Goal: Task Accomplishment & Management: Manage account settings

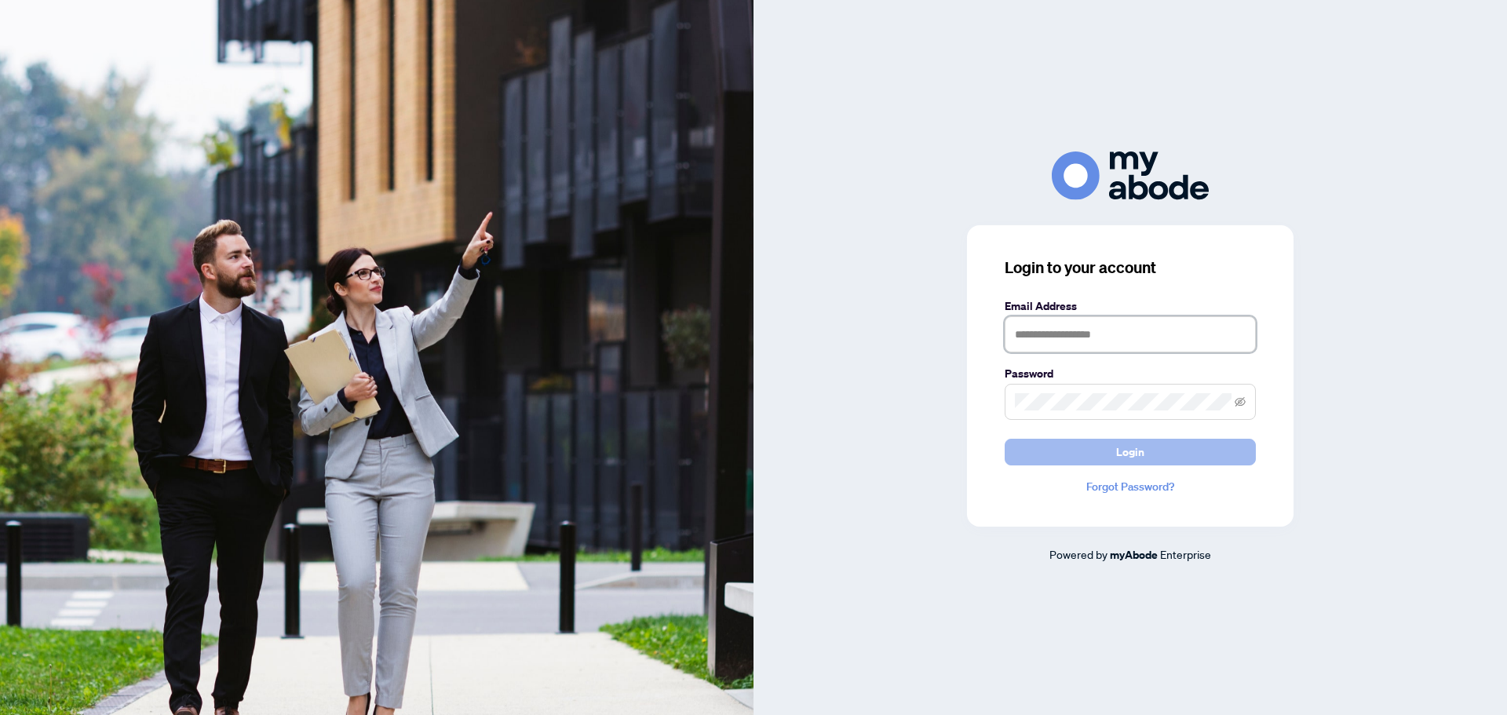
type input "**********"
click at [1096, 445] on button "Login" at bounding box center [1130, 452] width 251 height 27
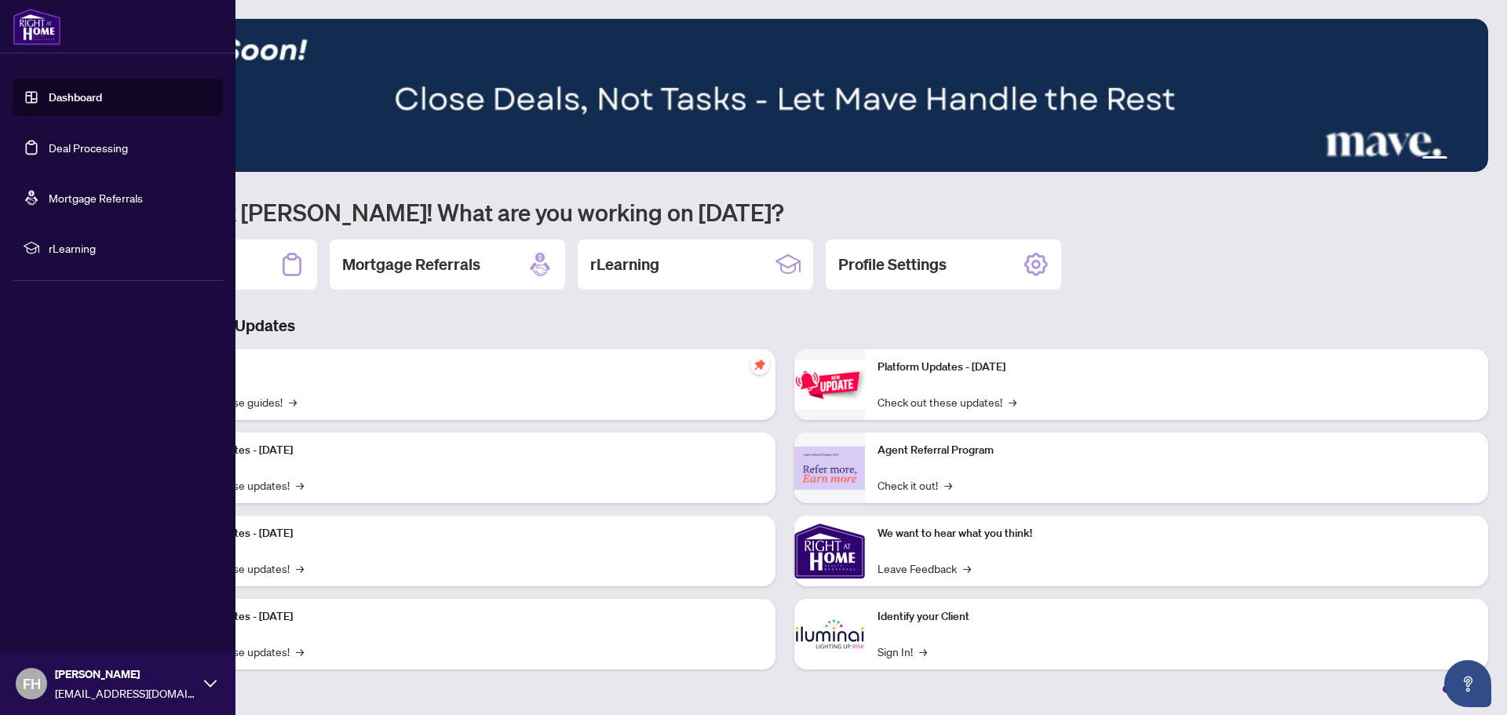
click at [49, 140] on link "Deal Processing" at bounding box center [88, 147] width 79 height 14
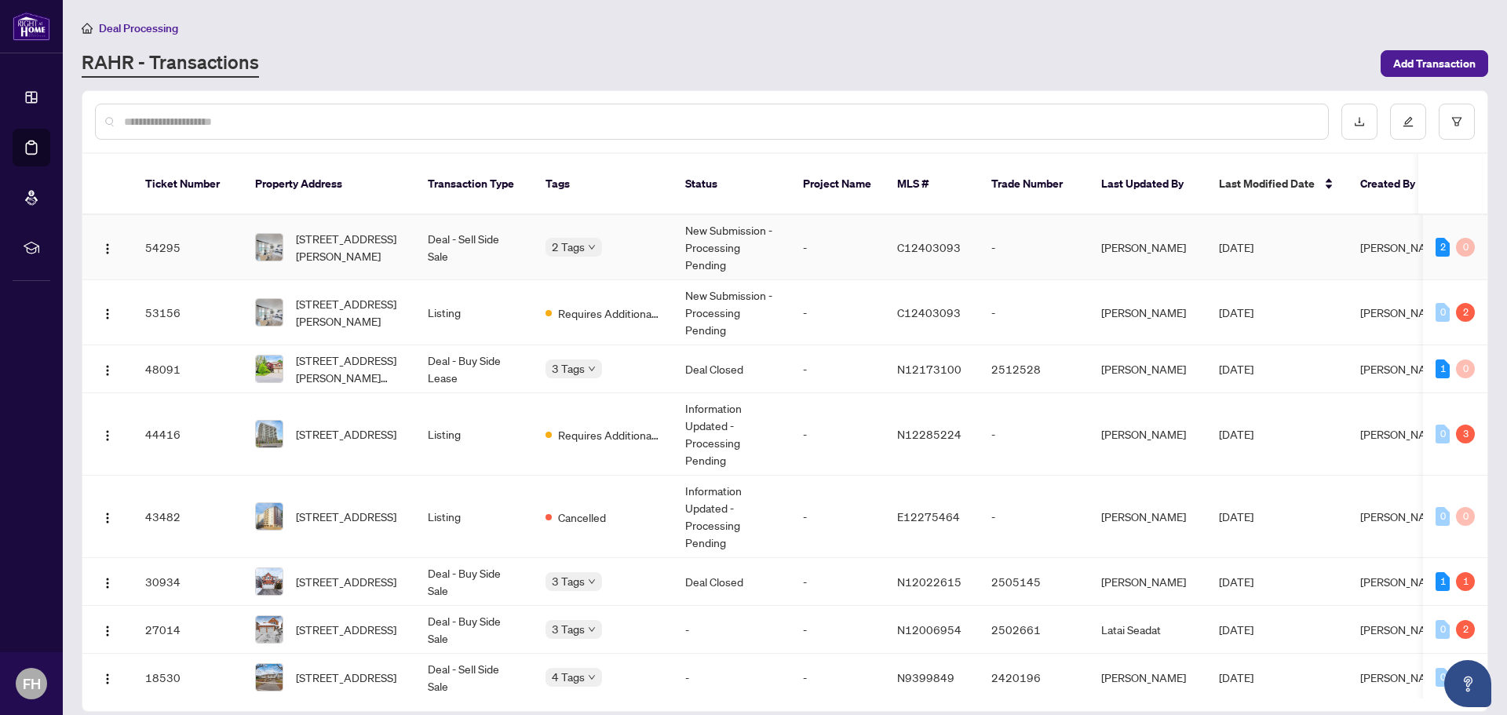
click at [312, 235] on span "1913-23 Lorraine Dr, Toronto, Ontario M2N 6Z6, Canada" at bounding box center [349, 247] width 107 height 35
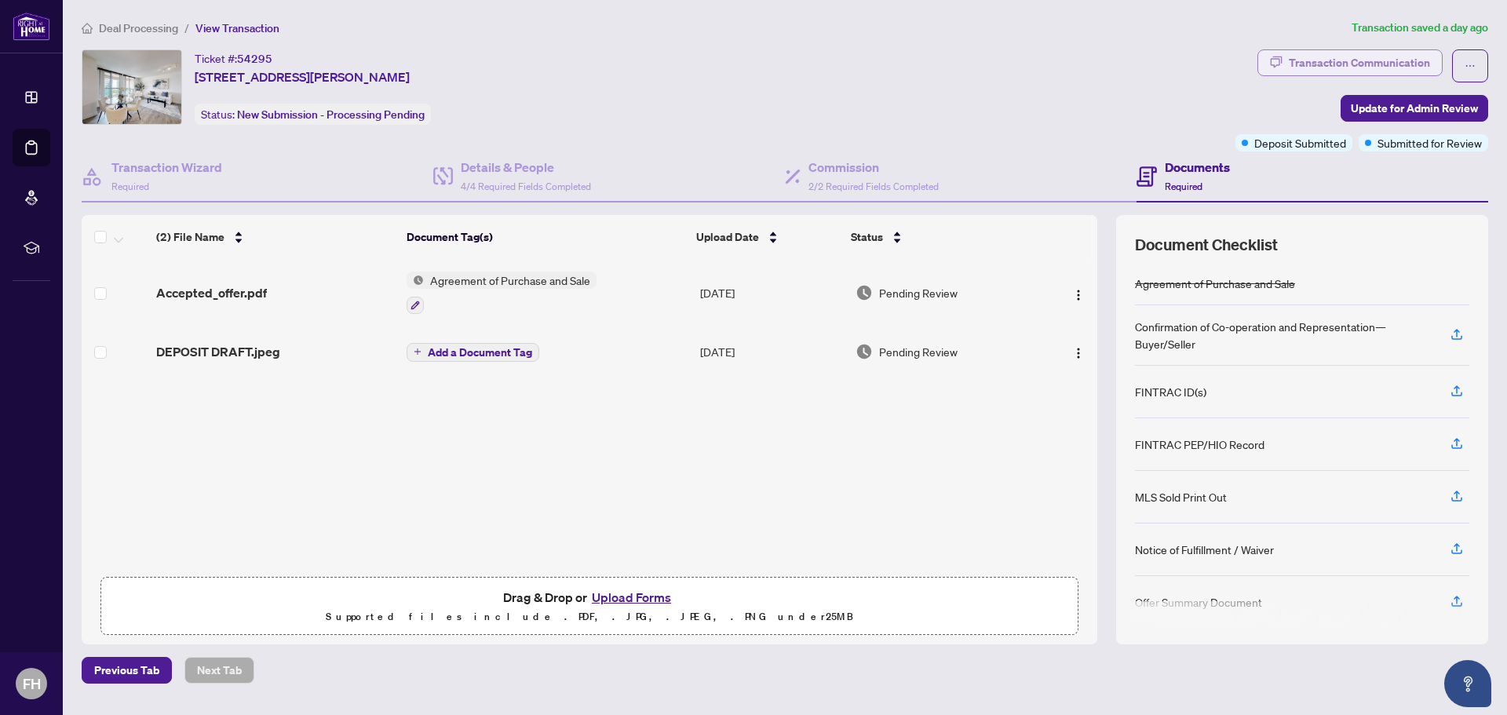
click at [1305, 58] on div "Transaction Communication" at bounding box center [1359, 62] width 141 height 25
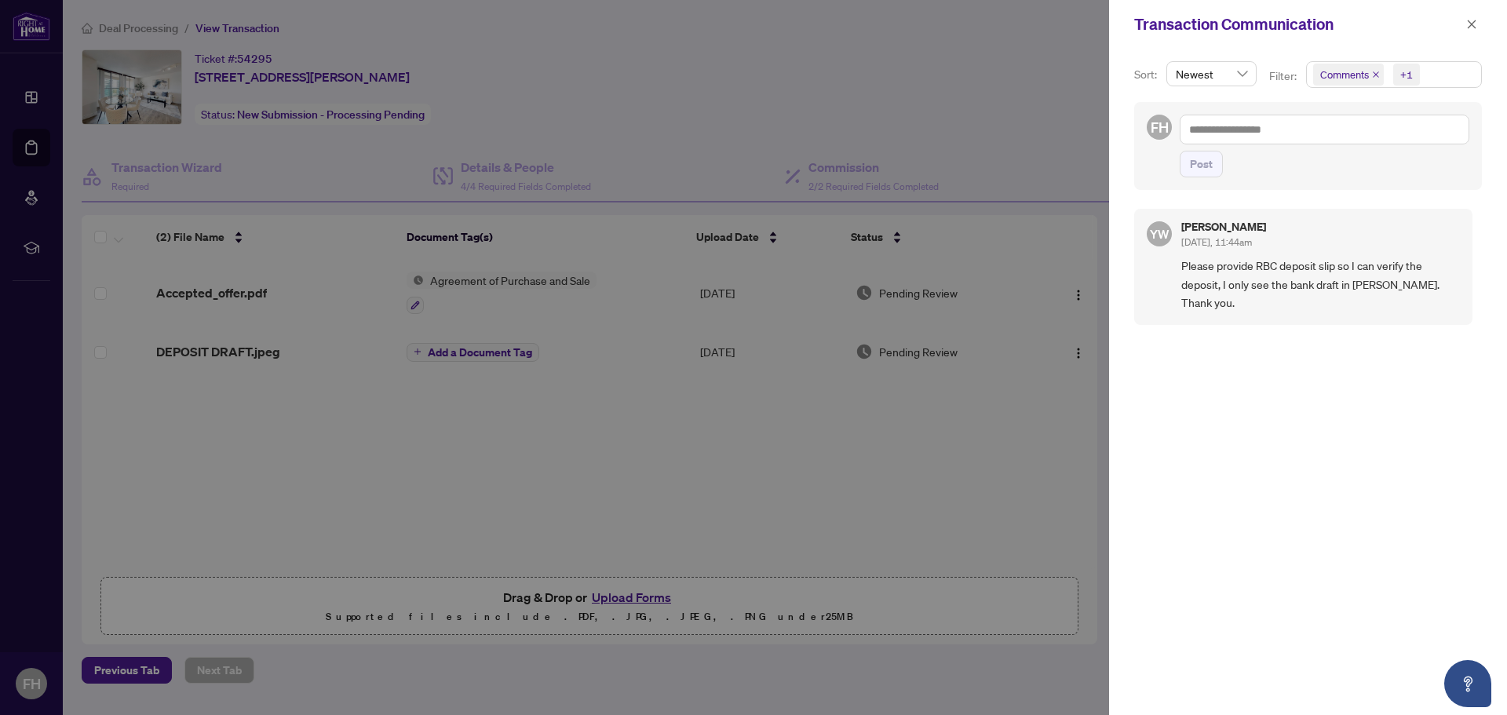
click at [1022, 124] on div at bounding box center [753, 357] width 1507 height 715
click at [825, 119] on div at bounding box center [753, 357] width 1507 height 715
click at [428, 428] on div at bounding box center [753, 357] width 1507 height 715
click at [358, 366] on div at bounding box center [753, 357] width 1507 height 715
click at [513, 598] on div at bounding box center [753, 357] width 1507 height 715
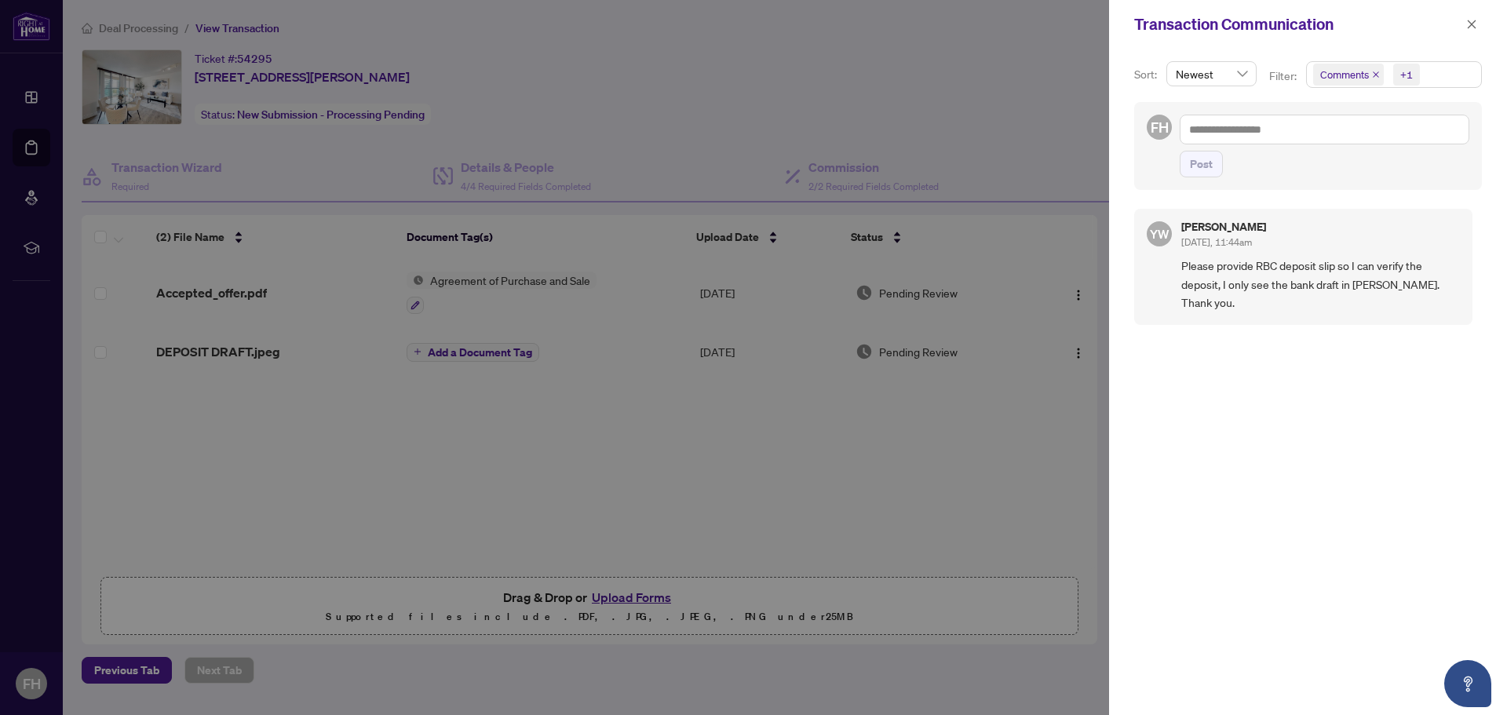
click at [629, 588] on div at bounding box center [753, 357] width 1507 height 715
click at [1476, 24] on icon "close" at bounding box center [1471, 24] width 11 height 11
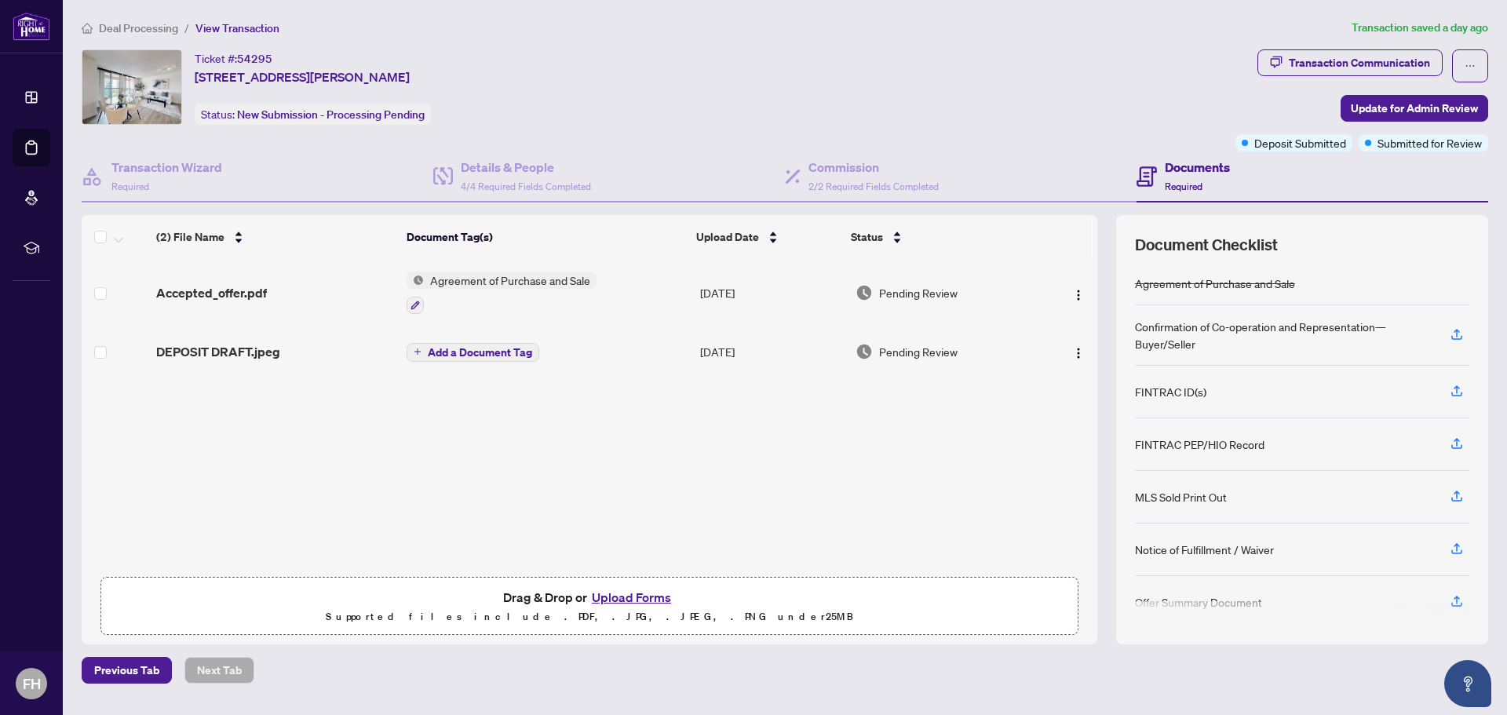
click at [651, 598] on button "Upload Forms" at bounding box center [631, 597] width 89 height 20
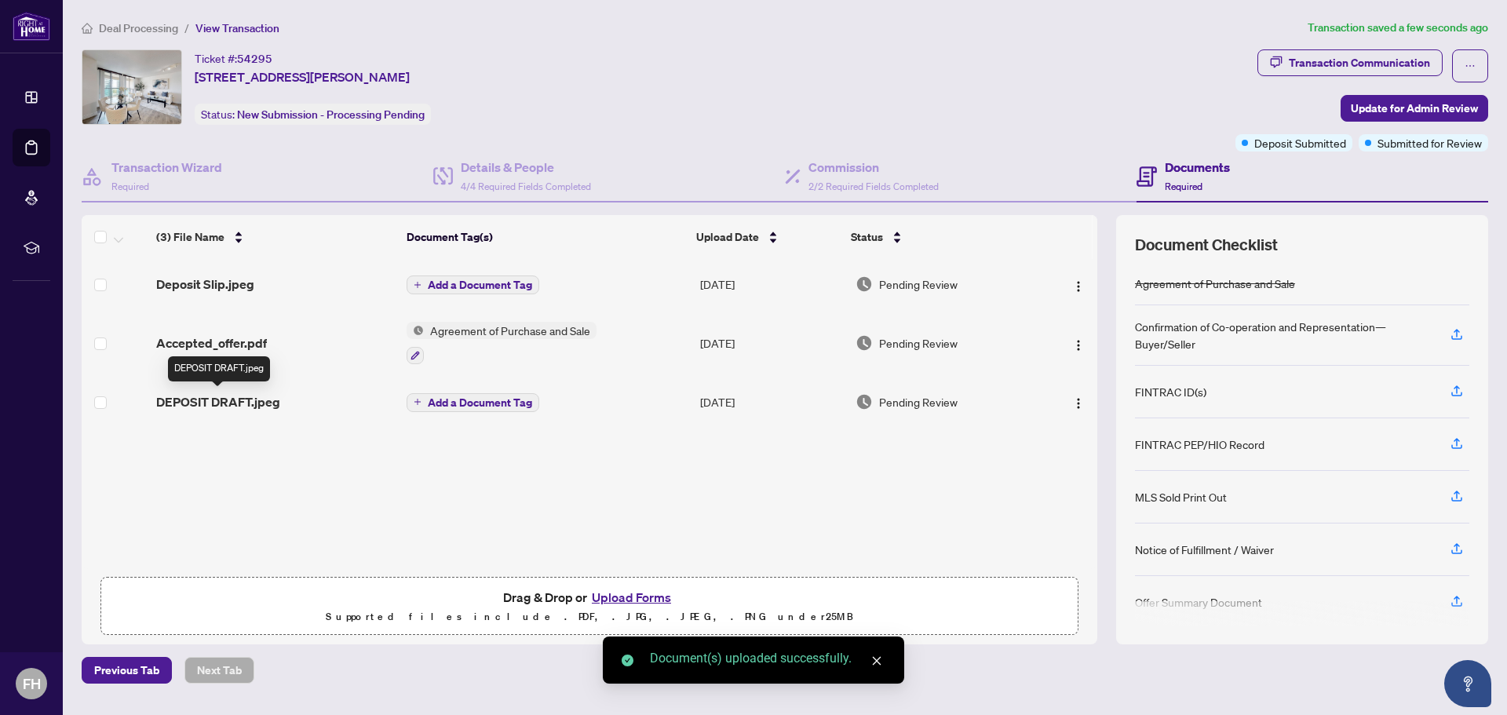
click at [200, 392] on span "DEPOSIT DRAFT.jpeg" at bounding box center [218, 401] width 124 height 19
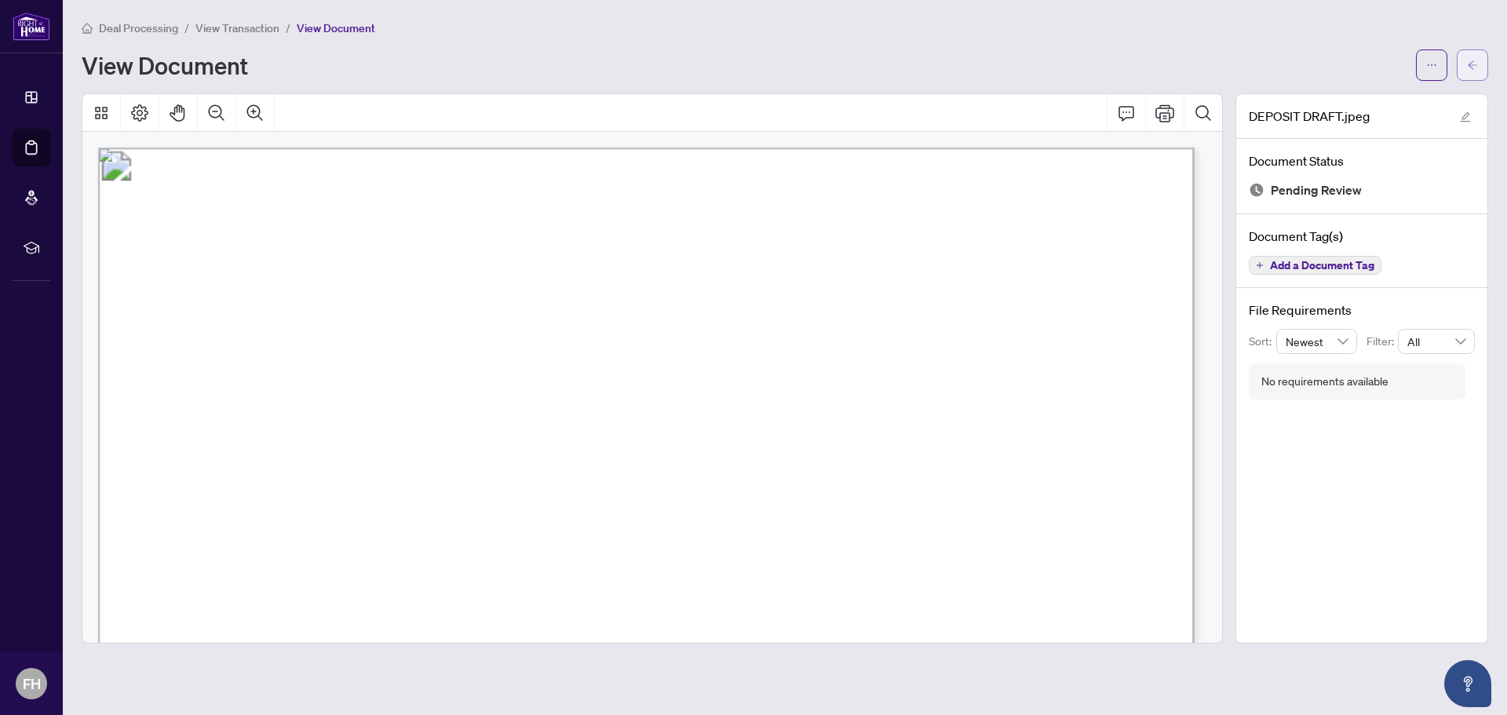
click at [1469, 59] on span "button" at bounding box center [1472, 65] width 11 height 25
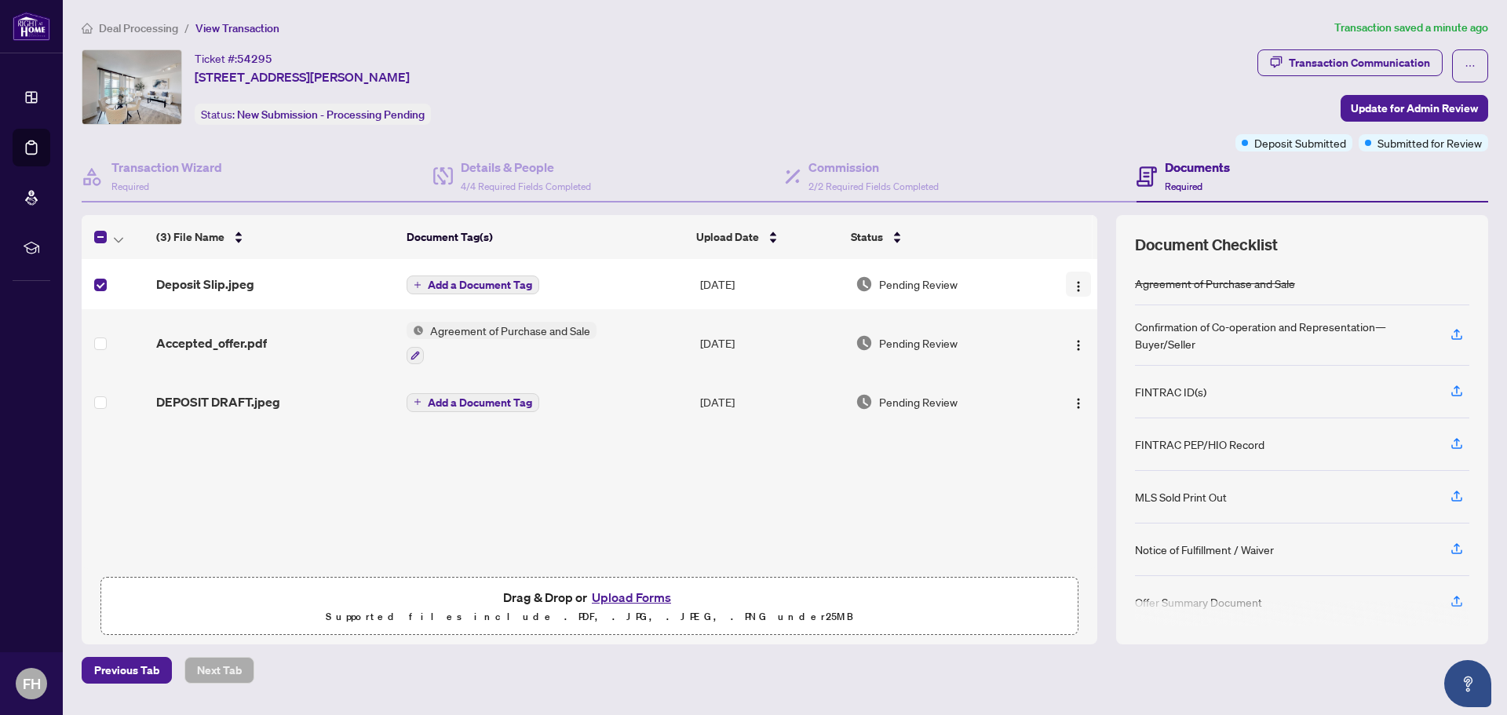
click at [1078, 283] on img "button" at bounding box center [1078, 286] width 13 height 13
drag, startPoint x: 290, startPoint y: 465, endPoint x: 287, endPoint y: 458, distance: 8.5
click at [290, 465] on div "Deposit Slip.jpeg Add a Document Tag Sep/26/2025 Pending Review Accepted_offer.…" at bounding box center [590, 414] width 1016 height 310
click at [1083, 286] on button "button" at bounding box center [1078, 284] width 25 height 25
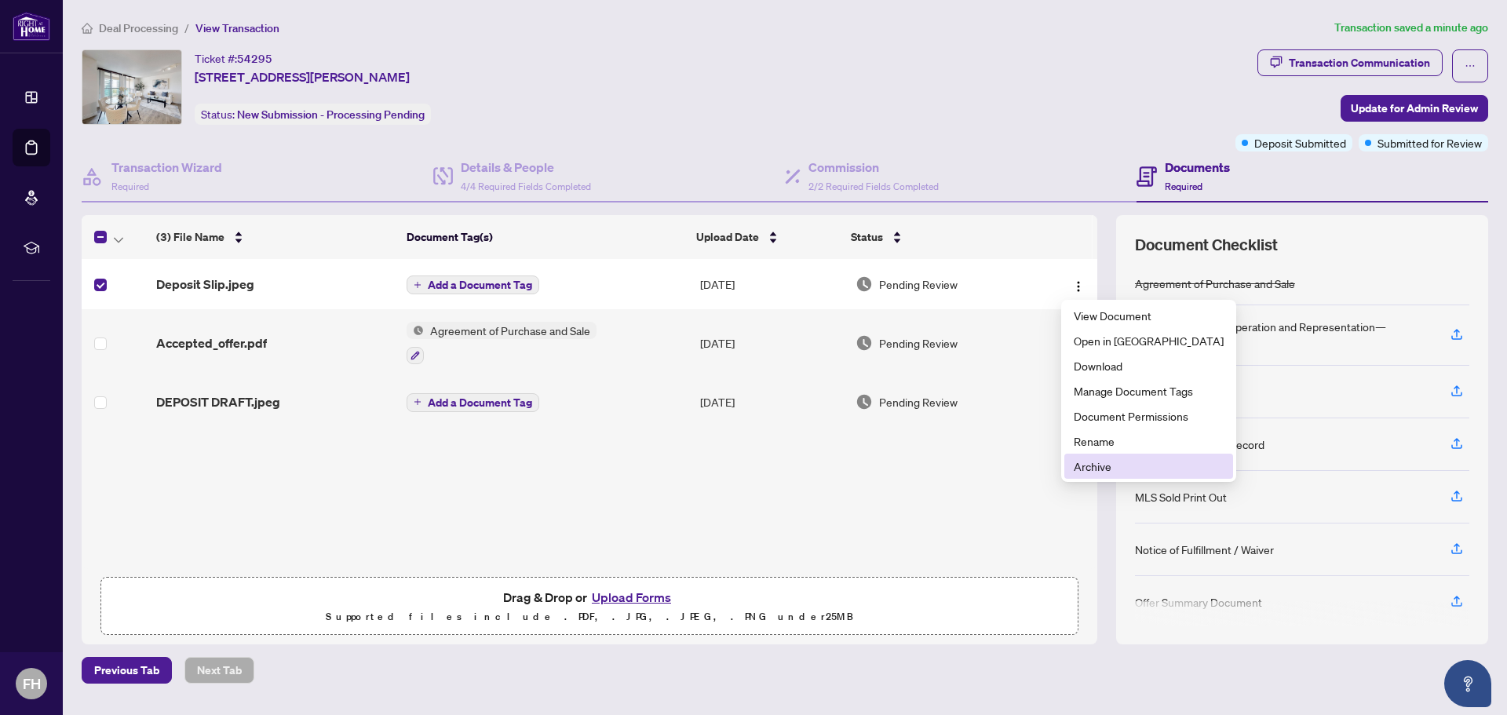
click at [1094, 472] on span "Archive" at bounding box center [1149, 466] width 150 height 17
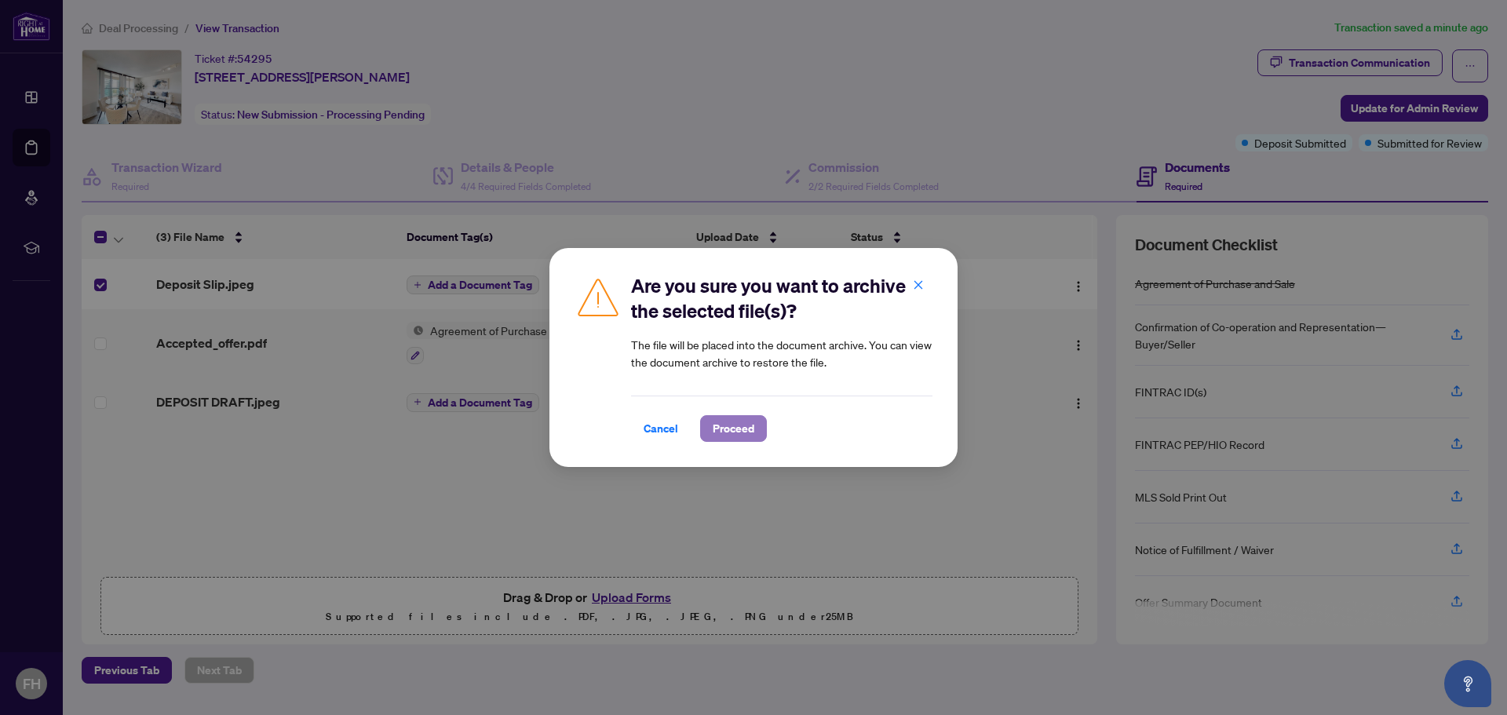
click at [722, 427] on span "Proceed" at bounding box center [734, 428] width 42 height 25
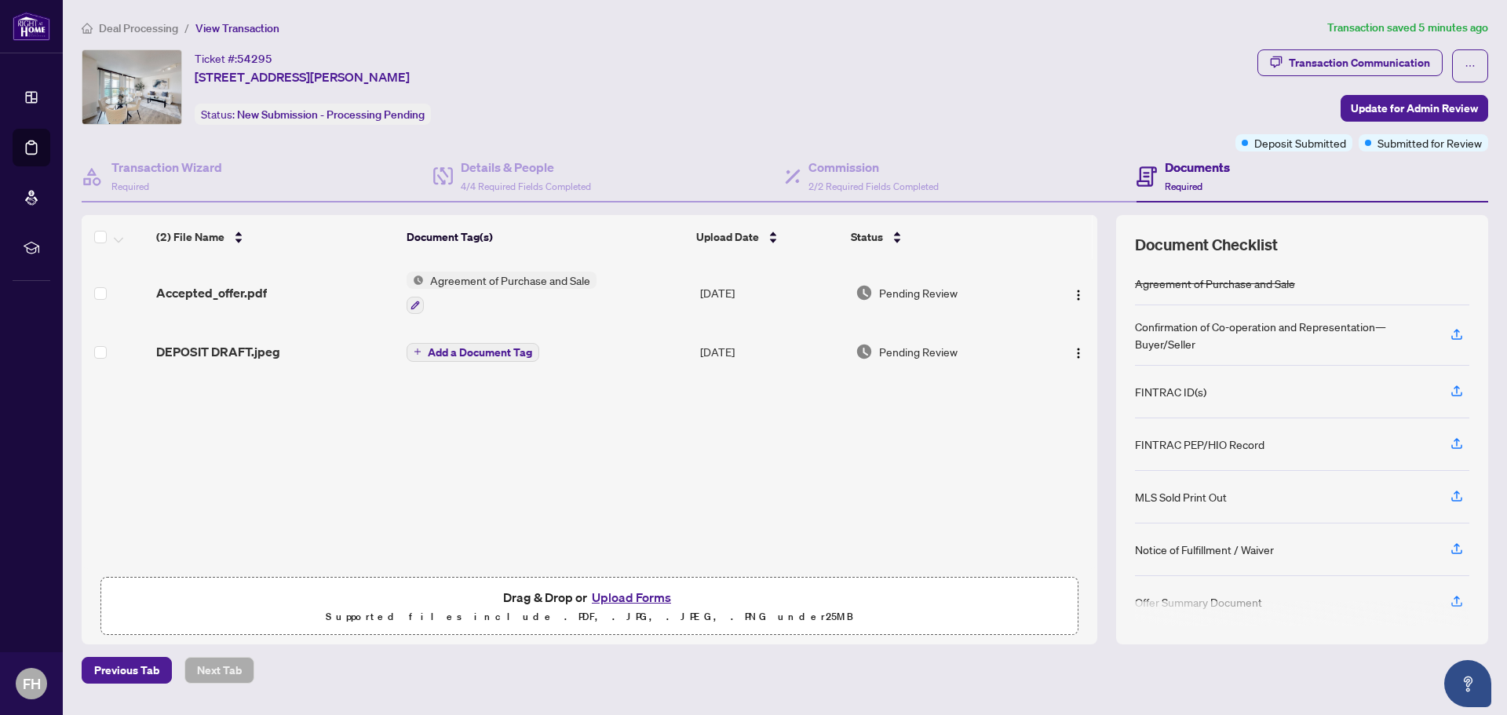
click at [626, 600] on button "Upload Forms" at bounding box center [631, 597] width 89 height 20
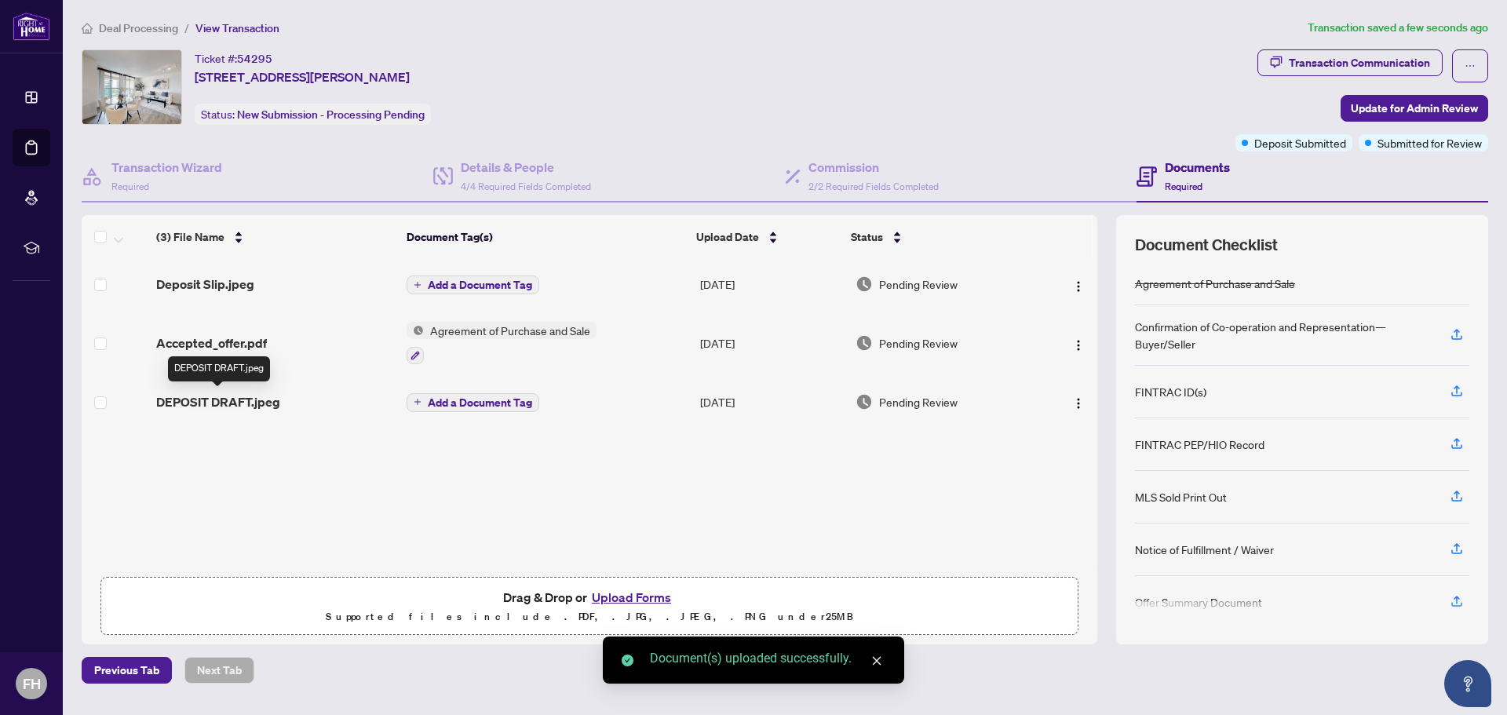
click at [204, 401] on span "DEPOSIT DRAFT.jpeg" at bounding box center [218, 401] width 124 height 19
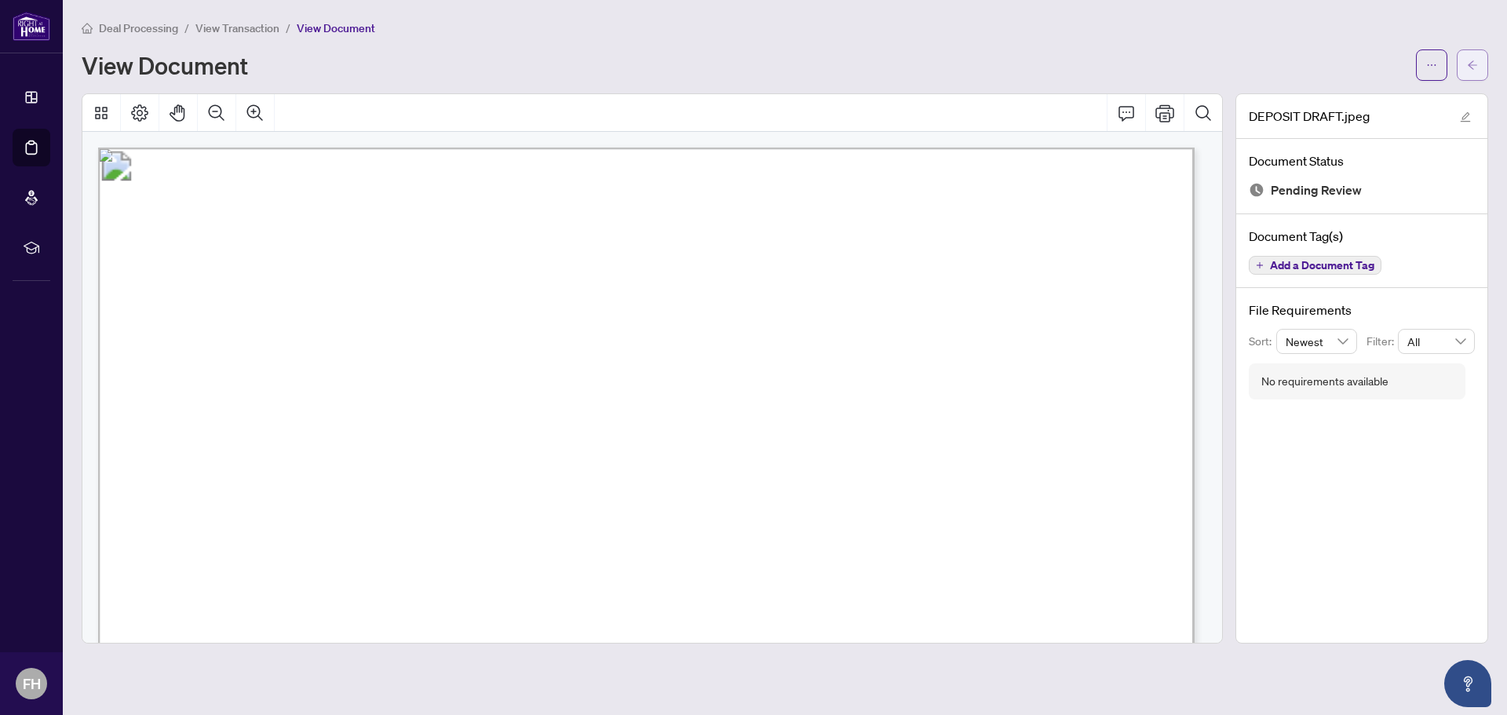
click at [1472, 61] on icon "arrow-left" at bounding box center [1472, 65] width 11 height 11
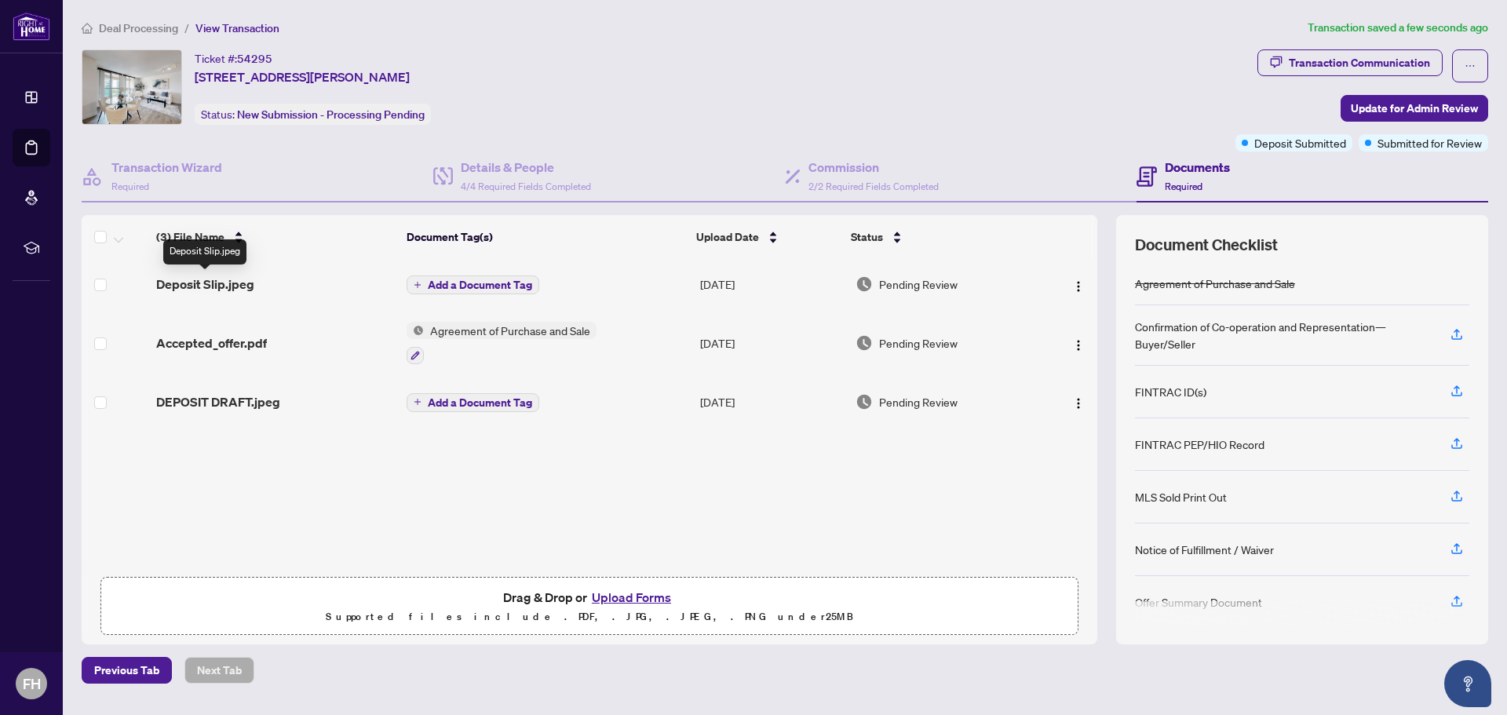
click at [220, 283] on span "Deposit Slip.jpeg" at bounding box center [205, 284] width 98 height 19
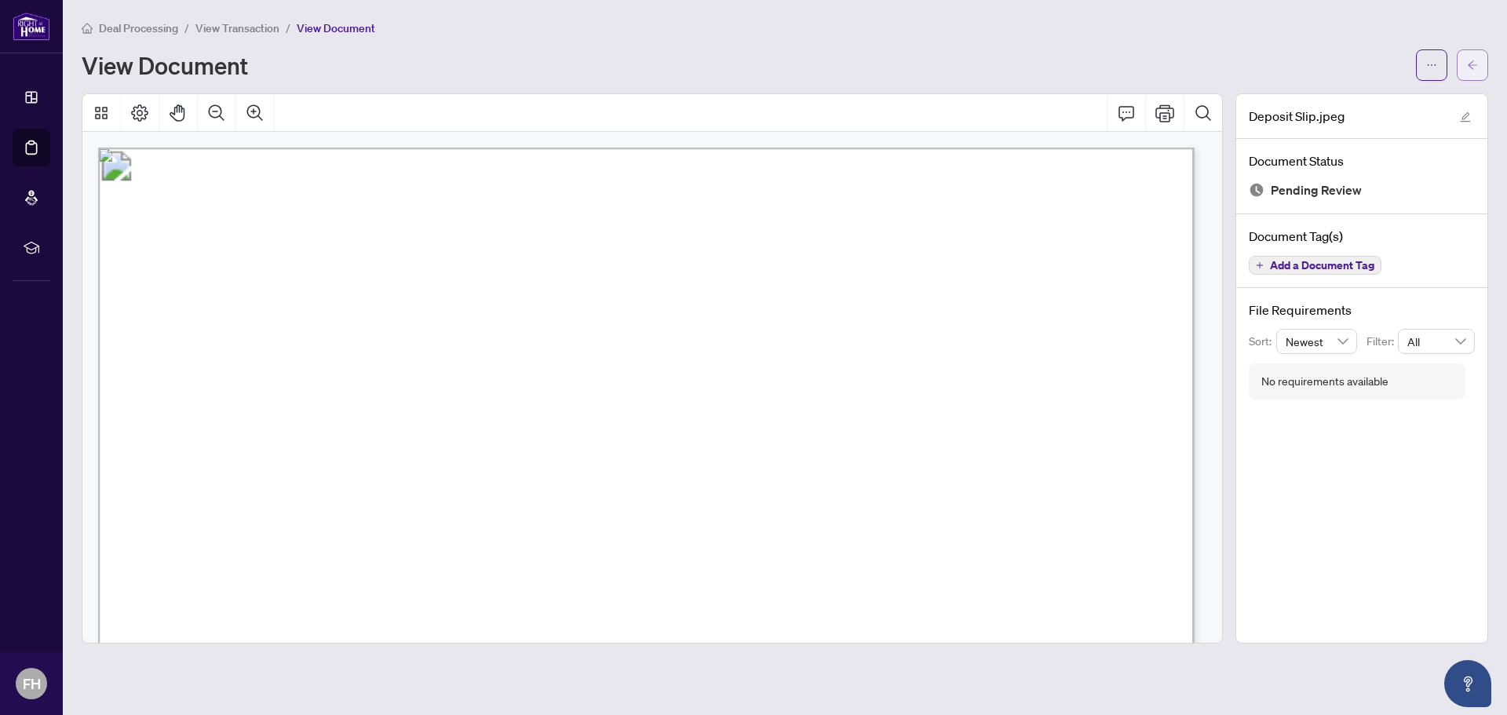
click at [1470, 69] on icon "arrow-left" at bounding box center [1472, 65] width 11 height 11
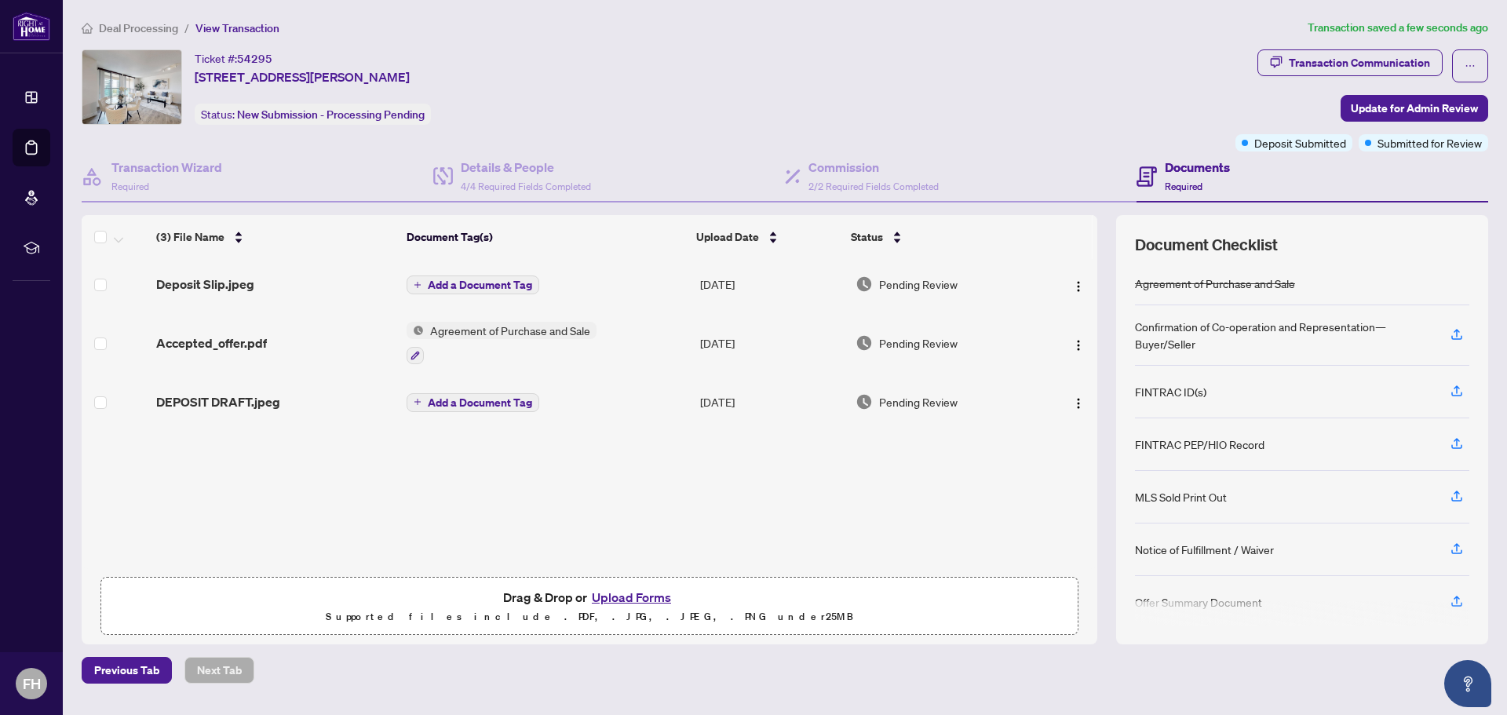
click at [451, 286] on span "Add a Document Tag" at bounding box center [480, 284] width 104 height 11
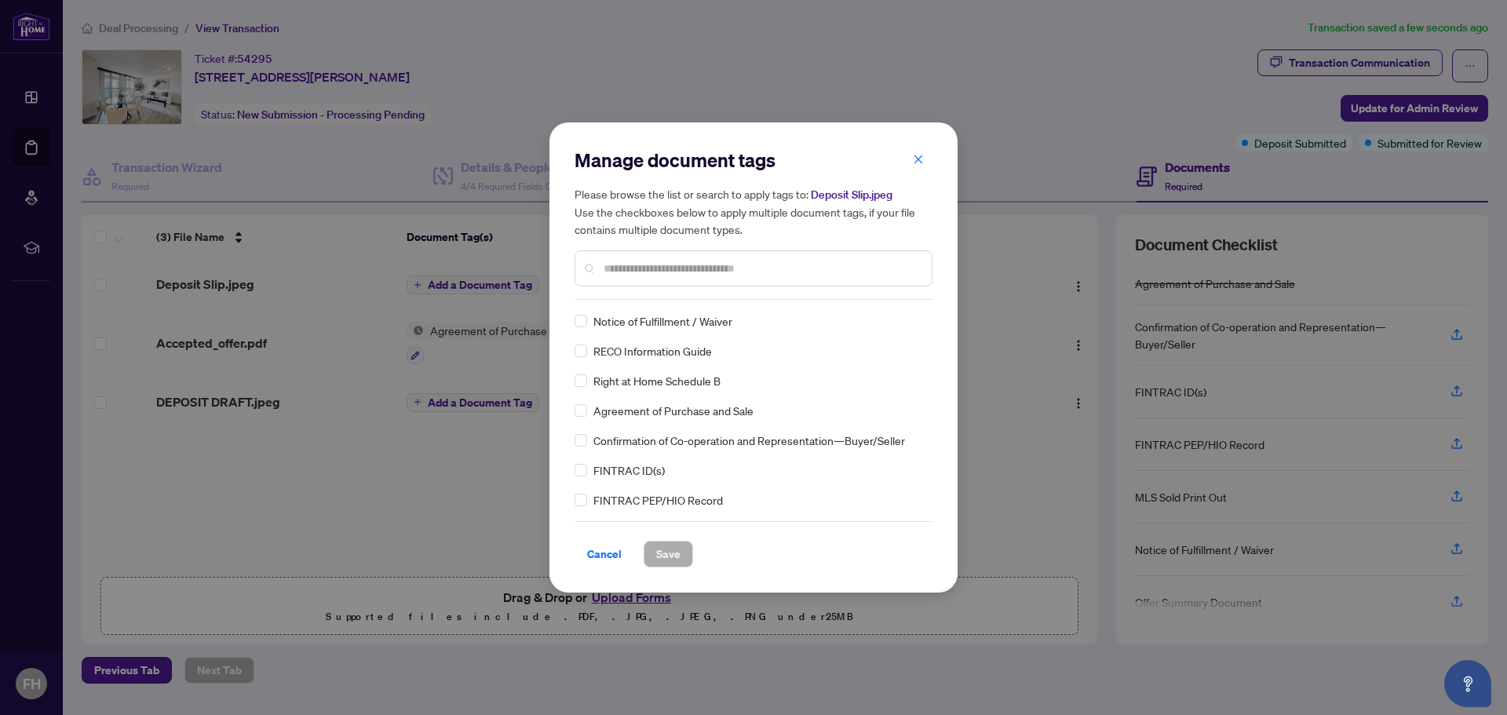
click at [629, 275] on input "text" at bounding box center [762, 268] width 316 height 17
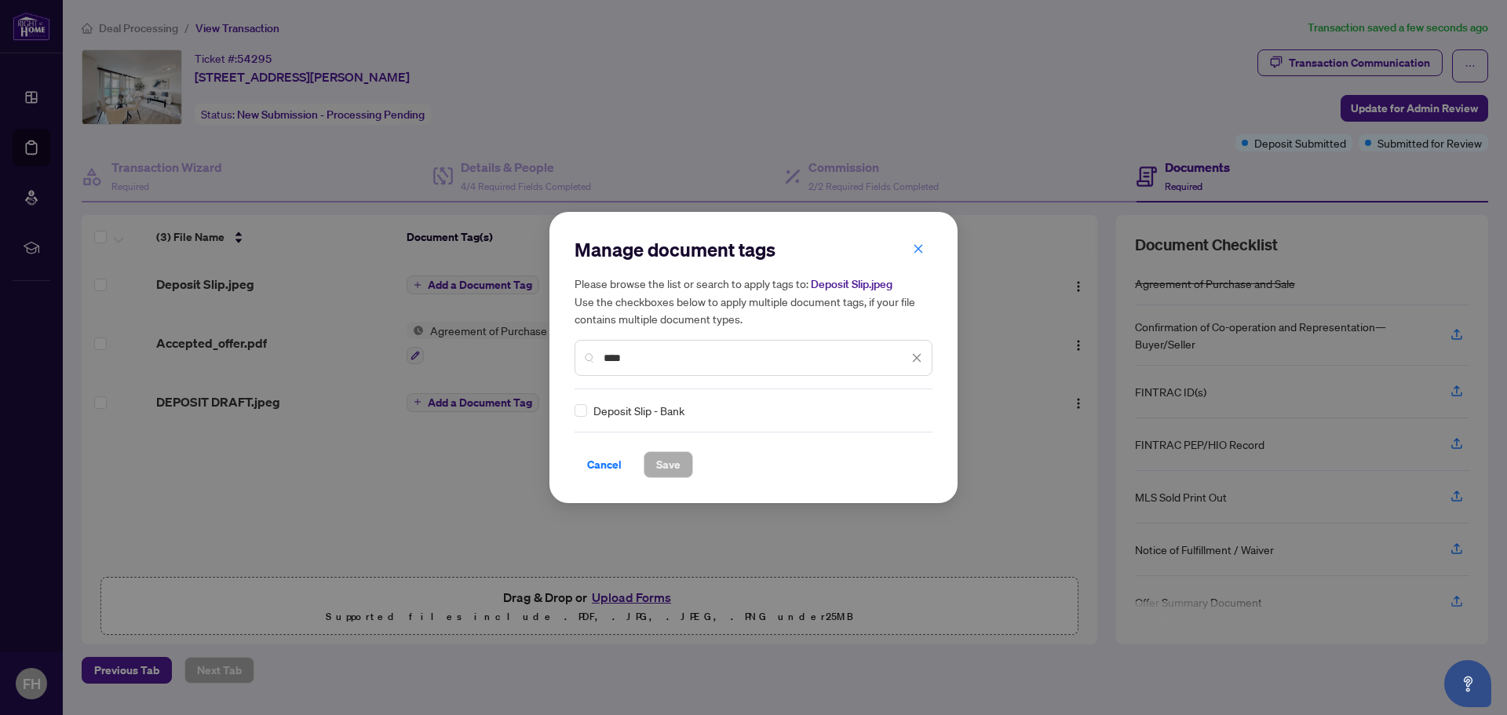
type input "****"
click at [627, 412] on span "Deposit Slip - Bank" at bounding box center [638, 410] width 91 height 17
click at [674, 470] on span "Save" at bounding box center [668, 464] width 24 height 25
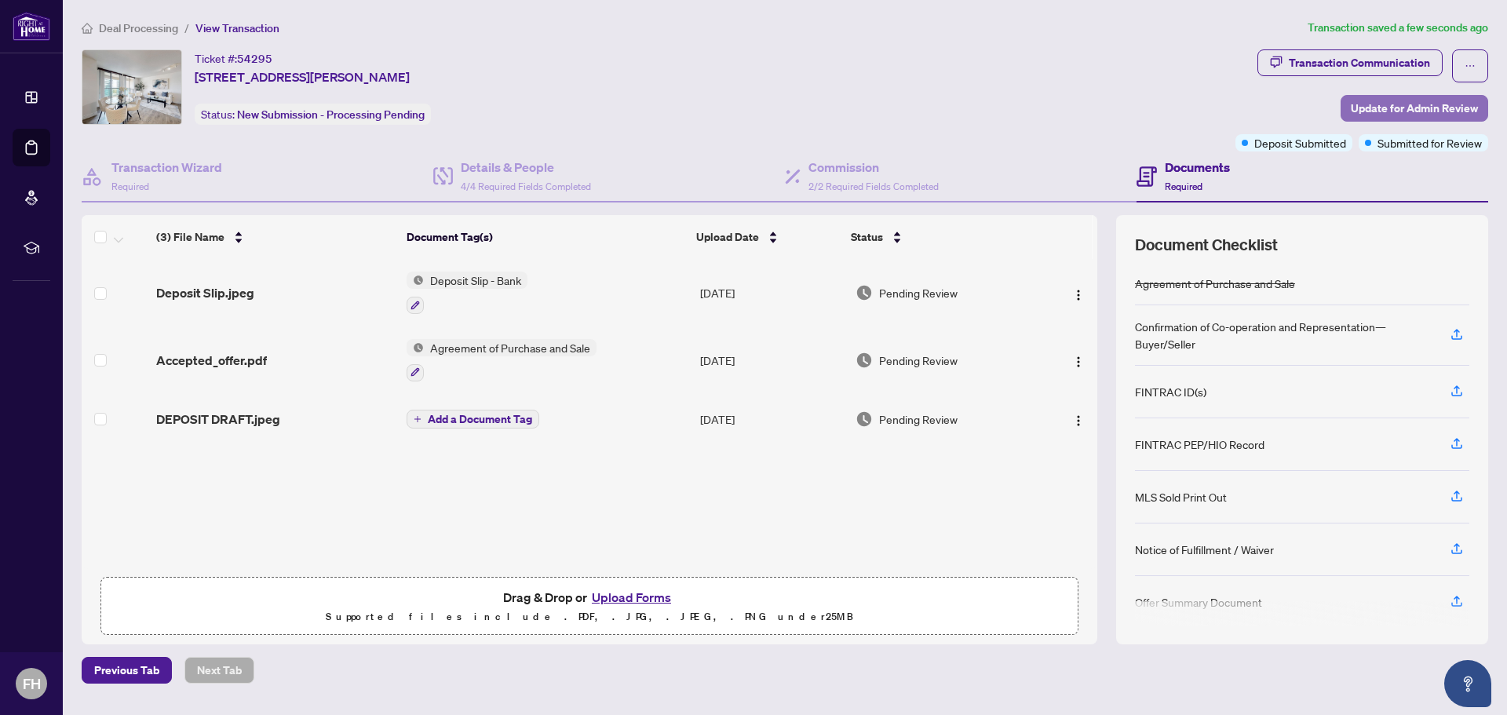
click at [1402, 107] on span "Update for Admin Review" at bounding box center [1414, 108] width 127 height 25
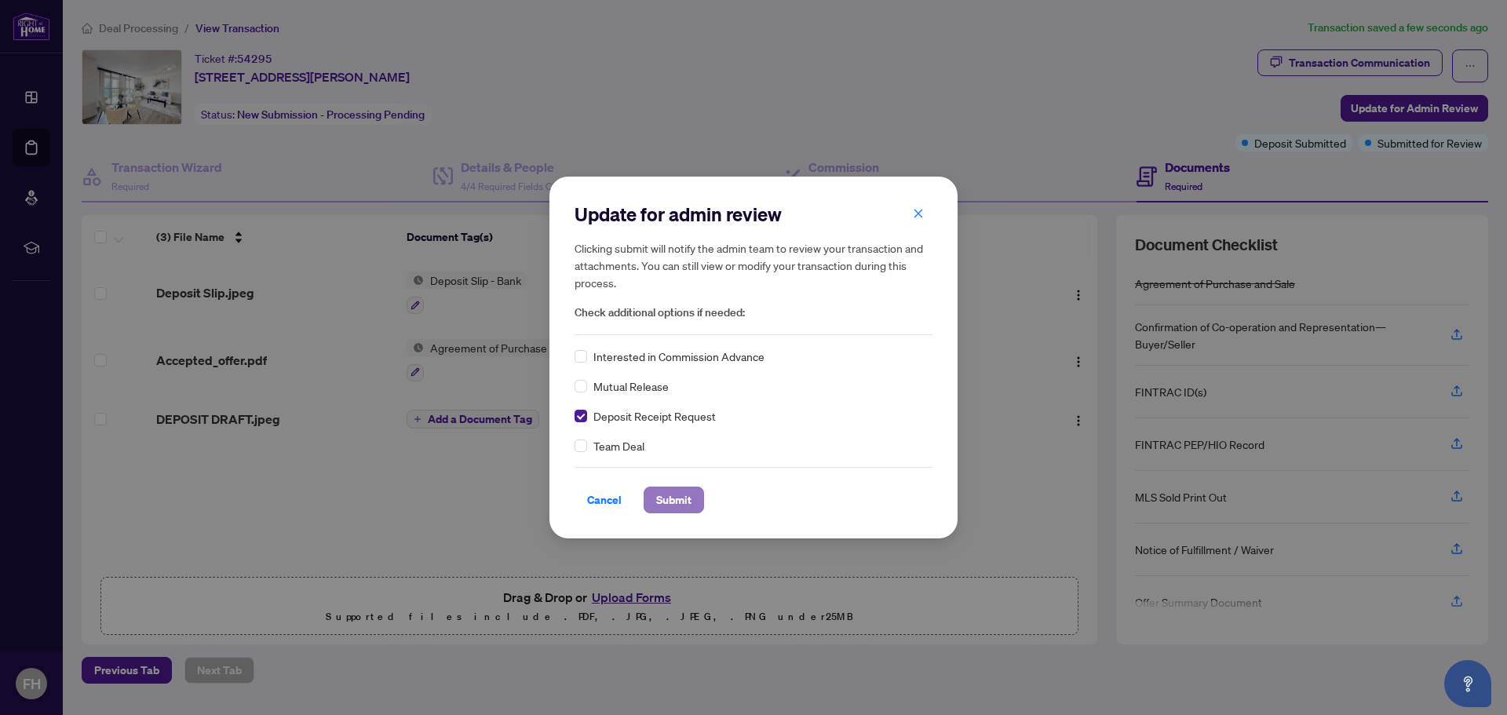
click at [670, 500] on span "Submit" at bounding box center [673, 499] width 35 height 25
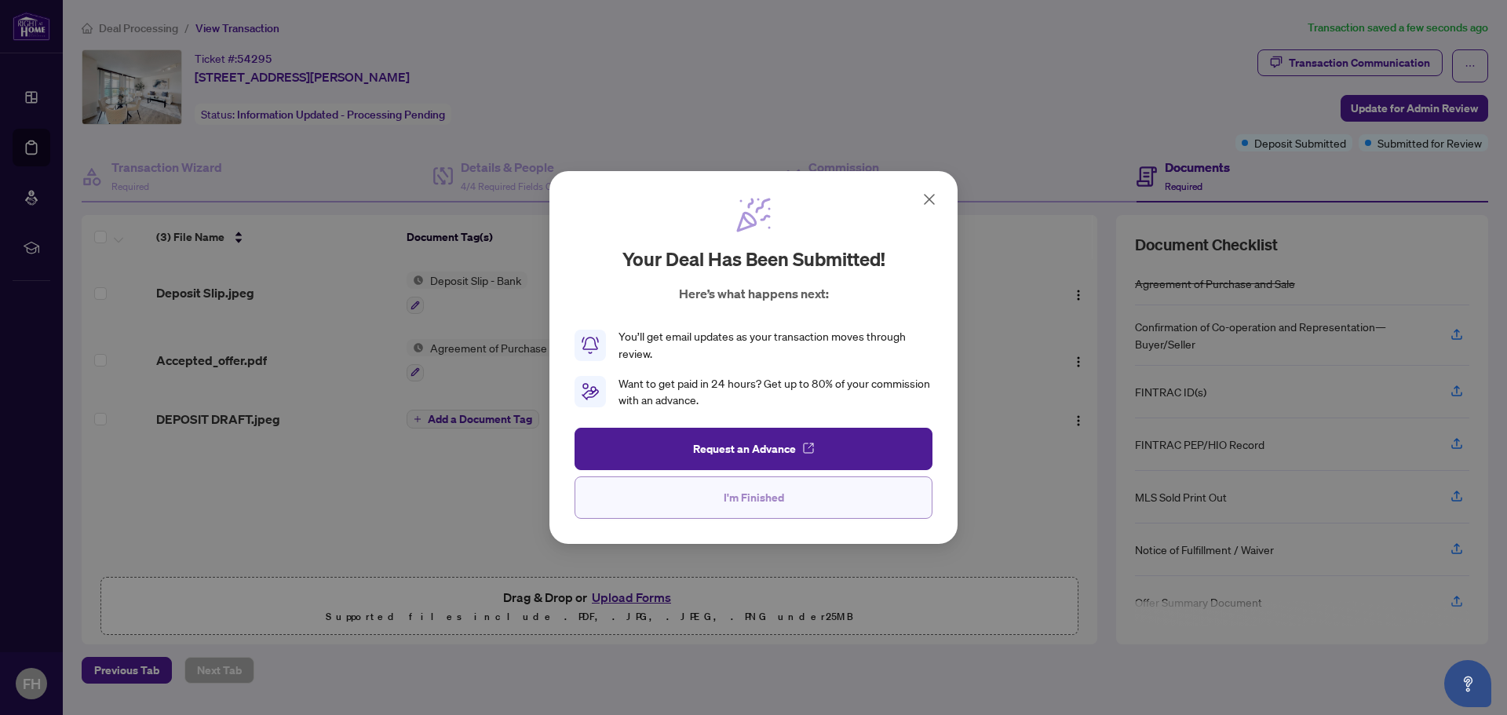
click at [791, 488] on button "I'm Finished" at bounding box center [754, 497] width 358 height 42
